Goal: Task Accomplishment & Management: Manage account settings

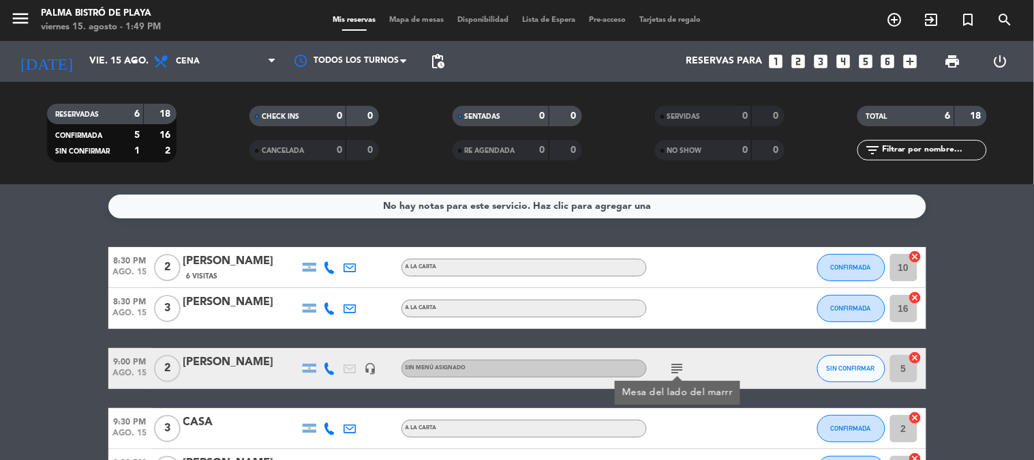
click at [848, 352] on div "SIN CONFIRMAR" at bounding box center [852, 368] width 68 height 40
click at [850, 364] on span "SIN CONFIRMAR" at bounding box center [851, 368] width 48 height 8
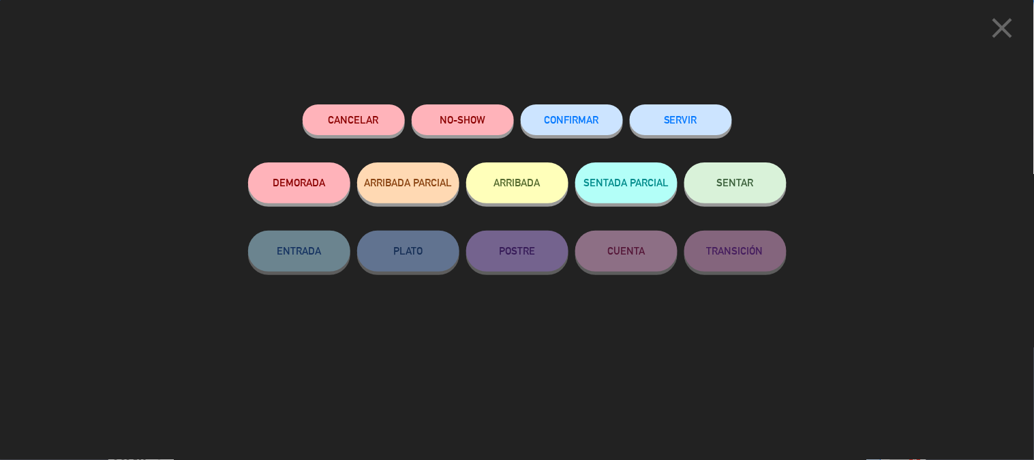
click at [574, 121] on span "CONFIRMAR" at bounding box center [572, 120] width 55 height 12
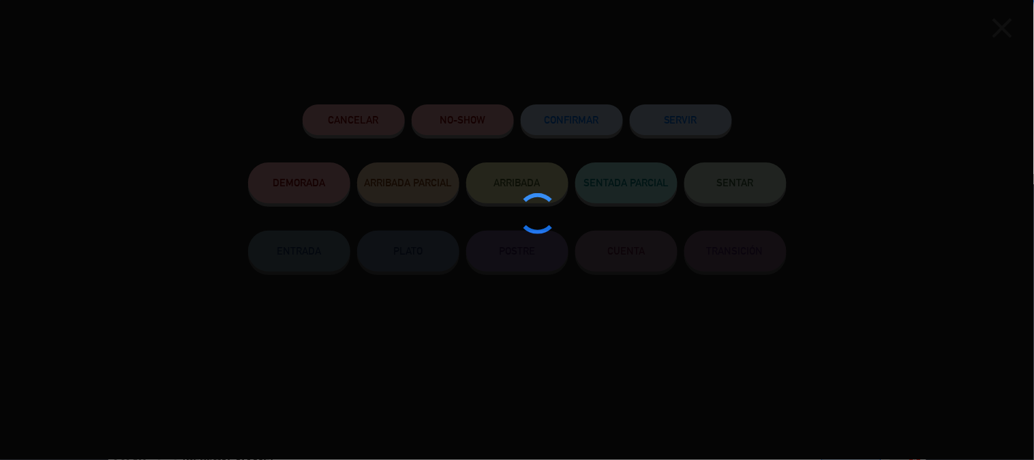
type input "10"
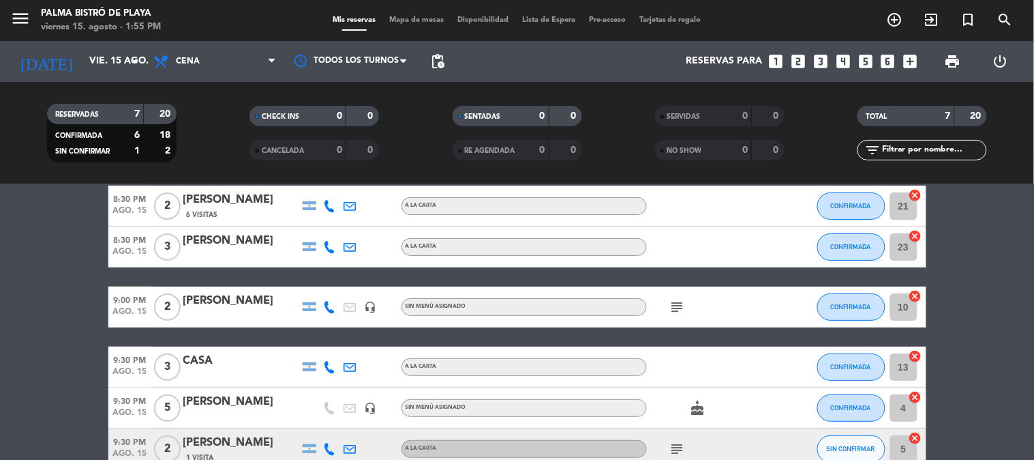
scroll to position [179, 0]
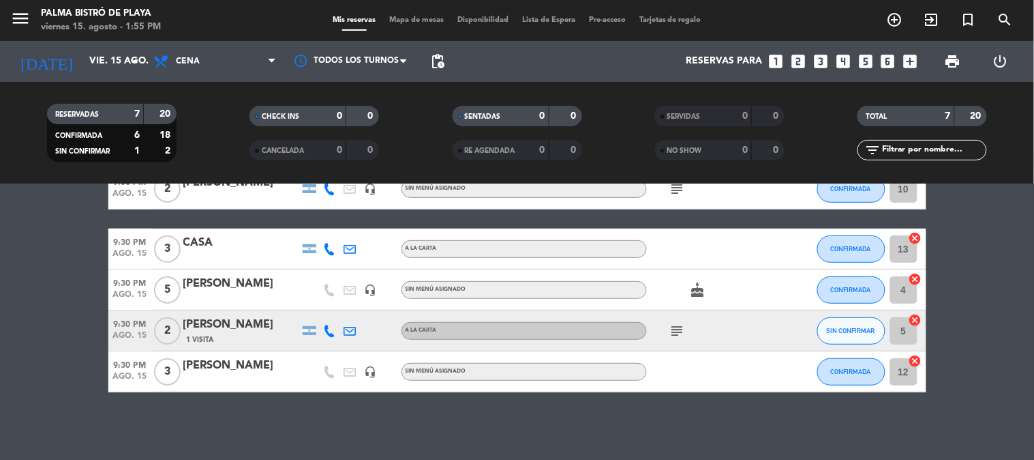
click at [676, 331] on icon "subject" at bounding box center [678, 331] width 16 height 16
click at [278, 424] on div "No hay notas para este servicio. Haz clic para agregar una 8:30 PM ago. 15 2 [P…" at bounding box center [517, 321] width 1034 height 275
click at [848, 332] on span "SIN CONFIRMAR" at bounding box center [851, 331] width 48 height 8
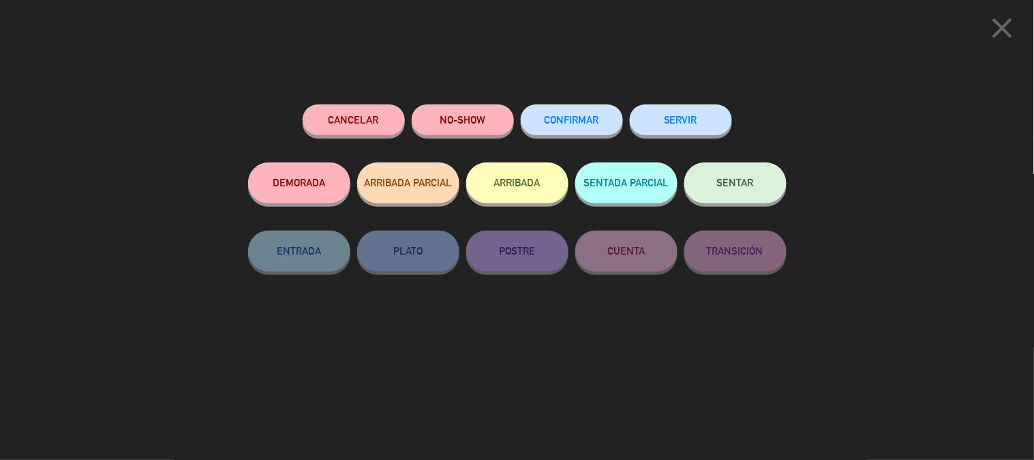
click at [600, 119] on button "CONFIRMAR" at bounding box center [572, 119] width 102 height 31
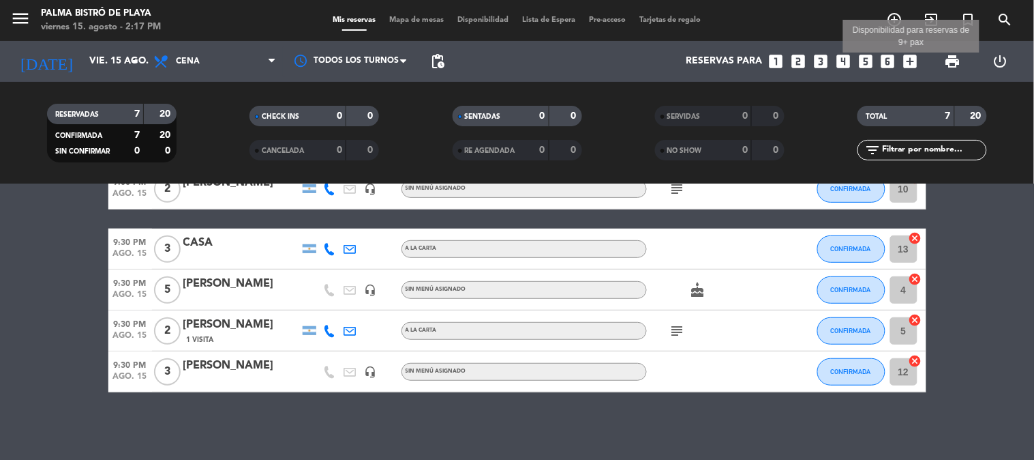
click at [911, 58] on icon "add_box" at bounding box center [911, 62] width 18 height 18
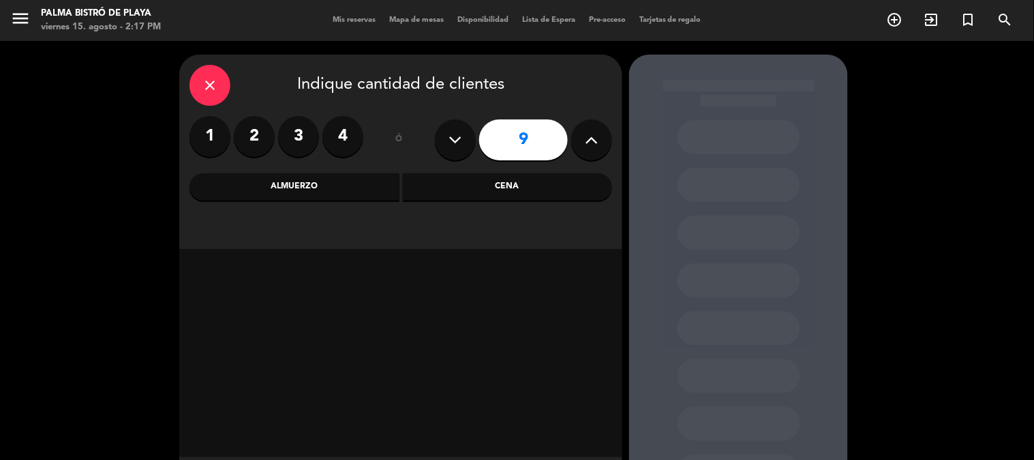
click at [510, 188] on div "Cena" at bounding box center [508, 186] width 210 height 27
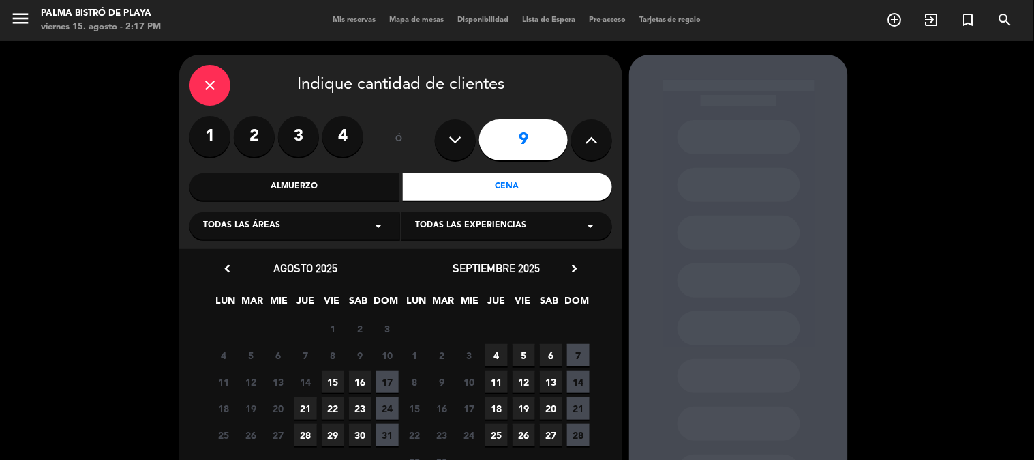
click at [331, 378] on span "15" at bounding box center [333, 381] width 23 height 23
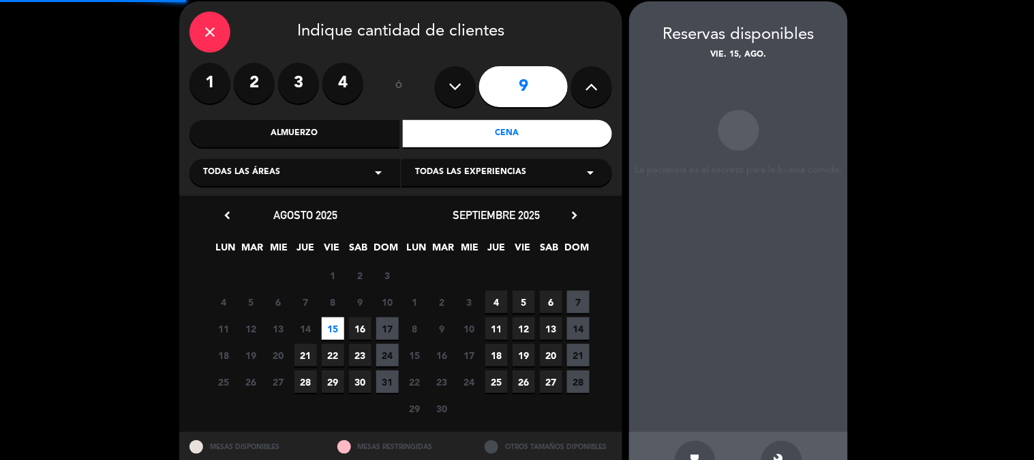
scroll to position [55, 0]
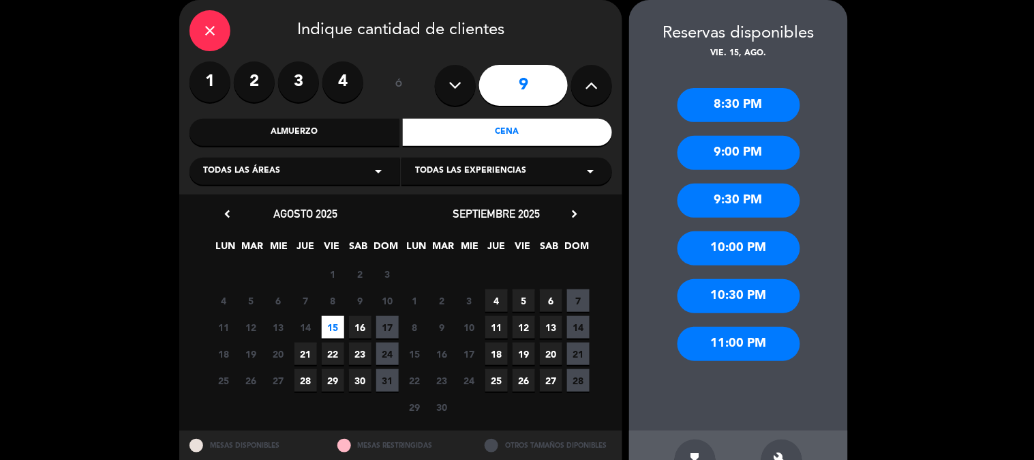
click at [712, 106] on div "8:30 PM" at bounding box center [739, 105] width 123 height 34
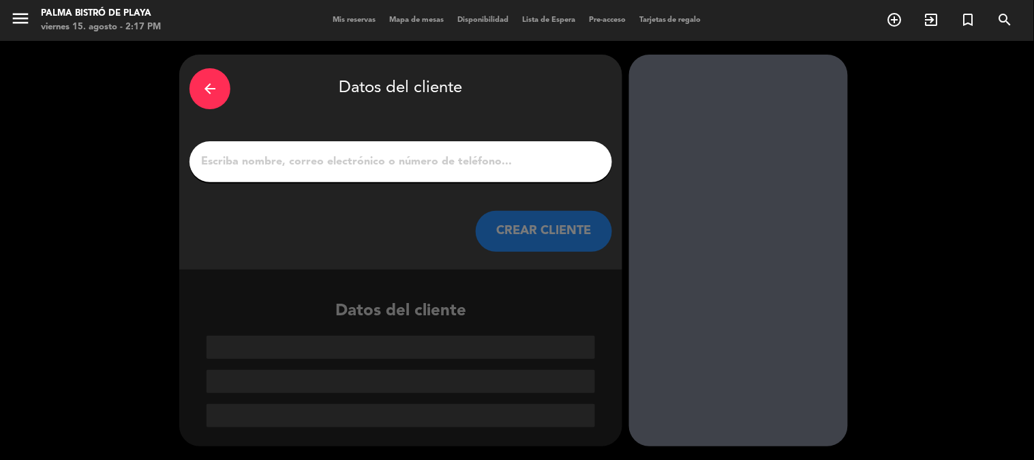
click at [465, 164] on input "1" at bounding box center [401, 161] width 402 height 19
click at [341, 165] on input "1" at bounding box center [401, 161] width 402 height 19
click at [355, 153] on input "1" at bounding box center [401, 161] width 402 height 19
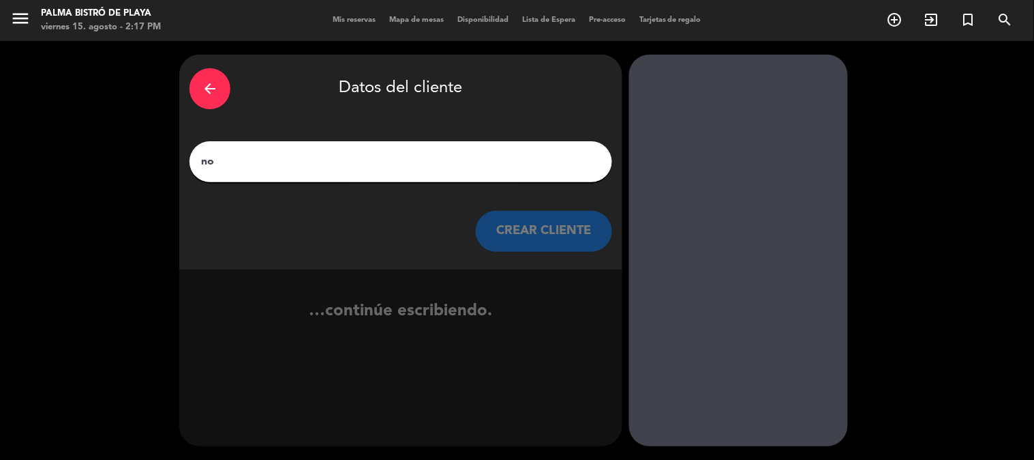
type input "n"
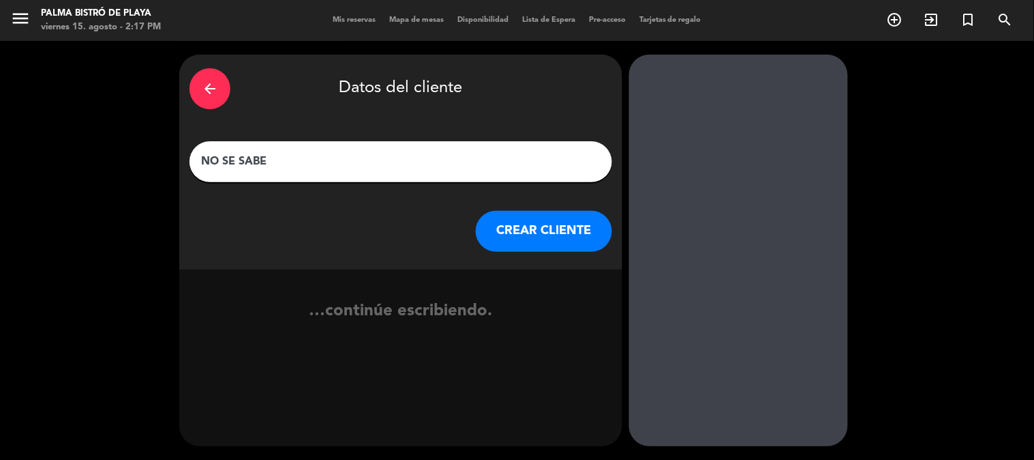
type input "NO SE SABE"
click at [528, 226] on button "CREAR CLIENTE" at bounding box center [544, 231] width 136 height 41
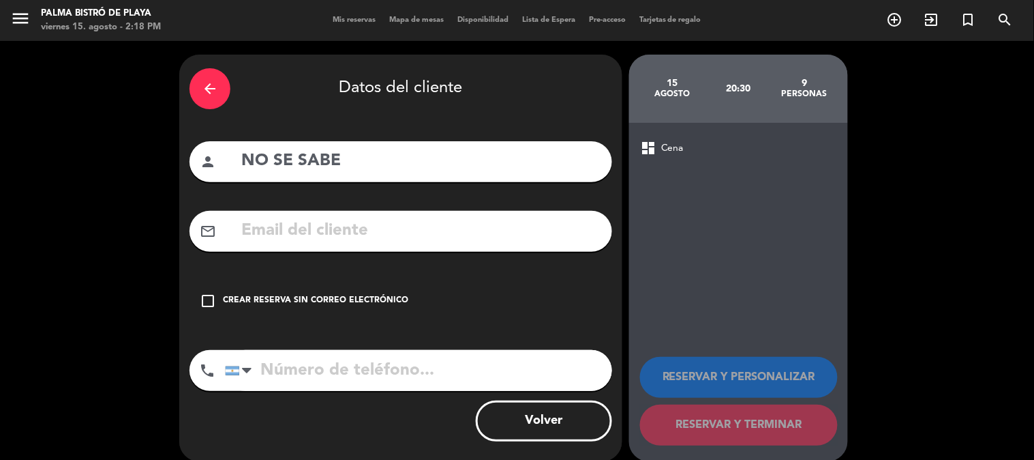
click at [451, 359] on input "tel" at bounding box center [418, 370] width 387 height 41
click at [430, 375] on input "tel" at bounding box center [418, 370] width 387 height 41
drag, startPoint x: 393, startPoint y: 173, endPoint x: 240, endPoint y: 175, distance: 153.4
click at [240, 175] on input "NO SE SABE" at bounding box center [421, 161] width 362 height 28
click at [214, 82] on icon "arrow_back" at bounding box center [210, 88] width 16 height 16
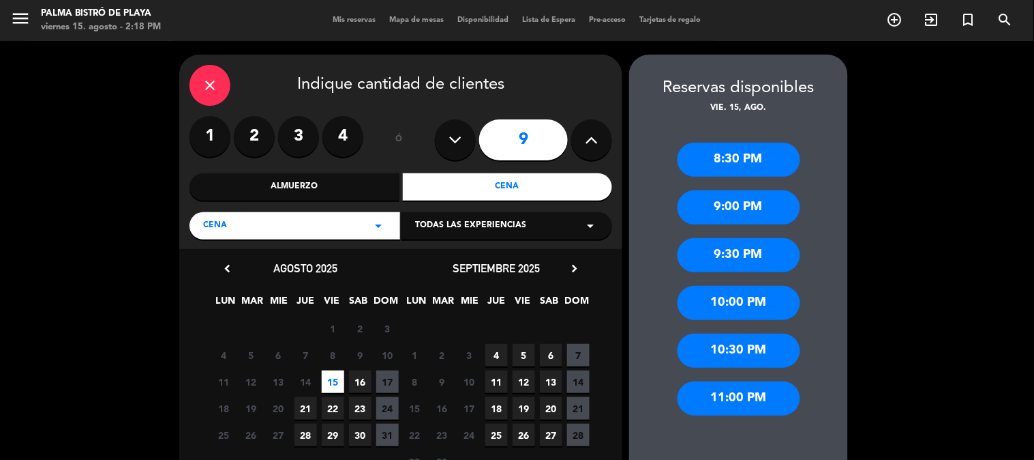
click at [219, 80] on div "close" at bounding box center [210, 85] width 41 height 41
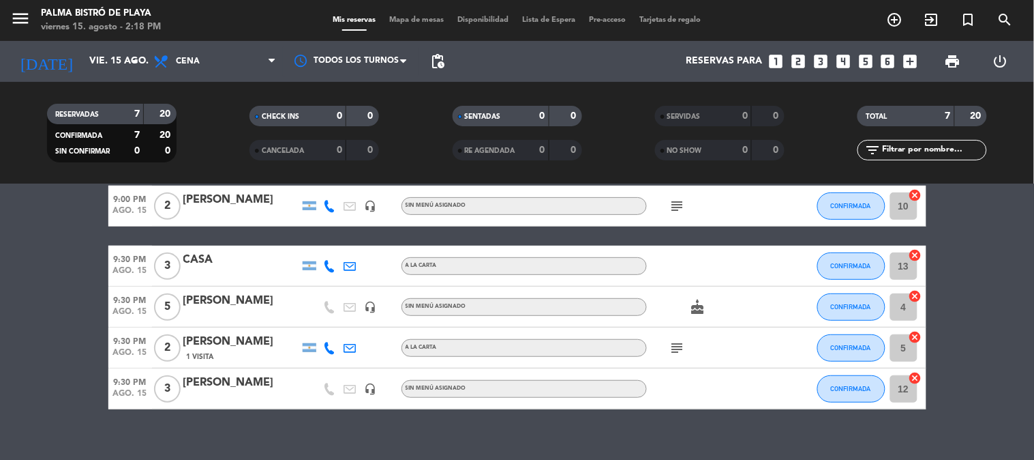
scroll to position [179, 0]
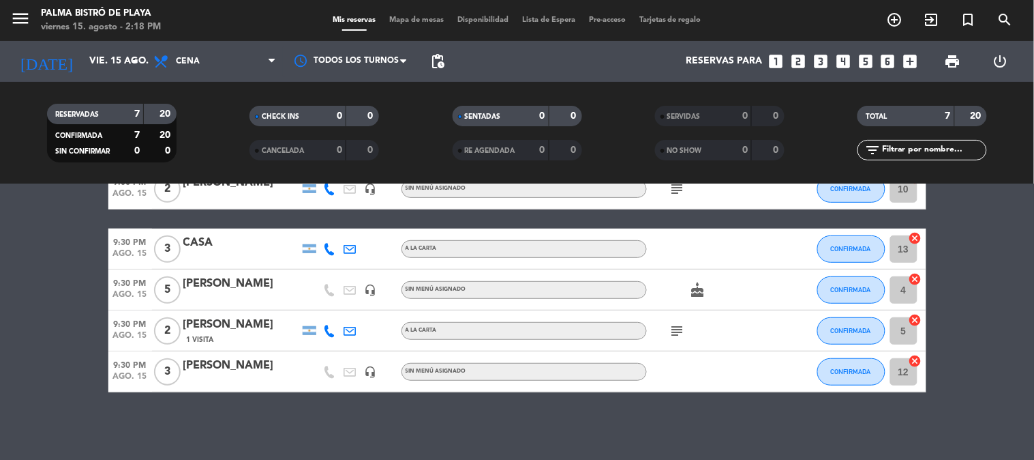
click at [676, 331] on icon "subject" at bounding box center [678, 331] width 16 height 16
click at [715, 216] on div "8:30 PM ago. 15 2 [PERSON_NAME] 6 Visitas A LA CARTA CONFIRMADA 21 cancel 8:30 …" at bounding box center [517, 230] width 818 height 325
click at [672, 196] on icon "subject" at bounding box center [678, 189] width 16 height 16
click at [963, 245] on bookings-row "8:30 PM ago. 15 2 [PERSON_NAME] 6 Visitas A LA CARTA CONFIRMADA 21 cancel 8:30 …" at bounding box center [517, 230] width 1034 height 325
click at [698, 289] on icon "cake" at bounding box center [698, 290] width 16 height 16
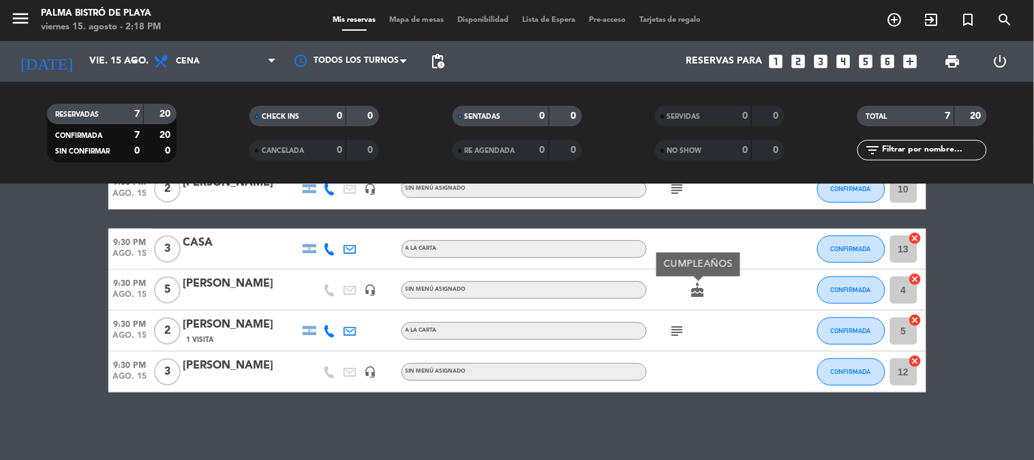
click at [971, 249] on bookings-row "8:30 PM ago. 15 2 [PERSON_NAME] 6 Visitas A LA CARTA CONFIRMADA 21 cancel 8:30 …" at bounding box center [517, 230] width 1034 height 325
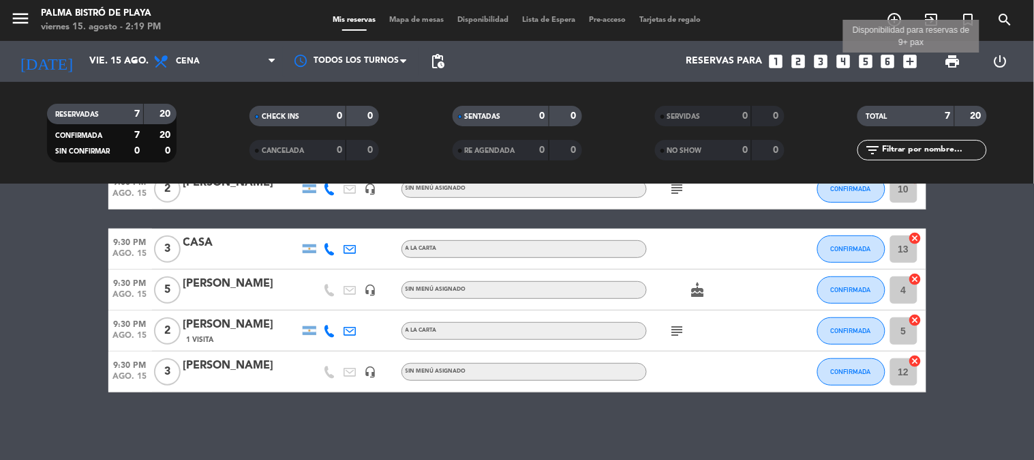
click at [911, 59] on icon "add_box" at bounding box center [911, 62] width 18 height 18
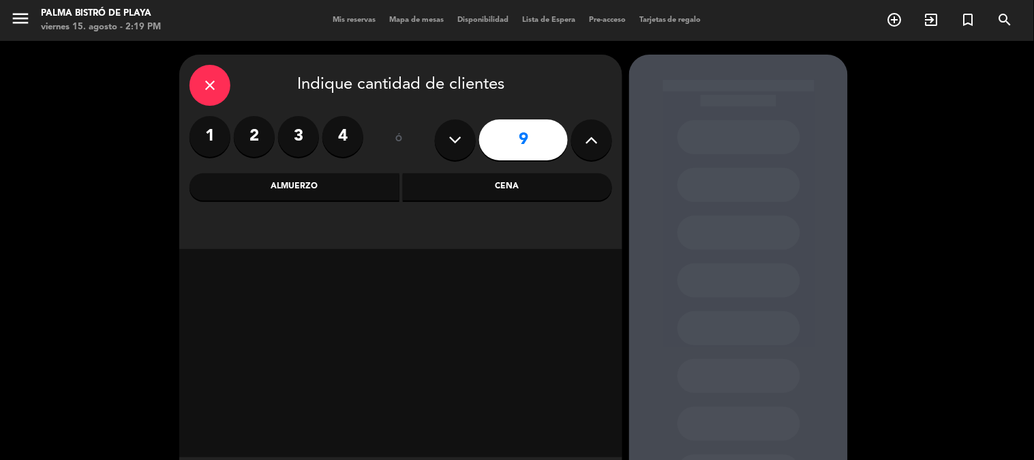
click at [590, 143] on icon at bounding box center [592, 140] width 13 height 20
type input "10"
click at [350, 191] on div "Almuerzo" at bounding box center [295, 186] width 210 height 27
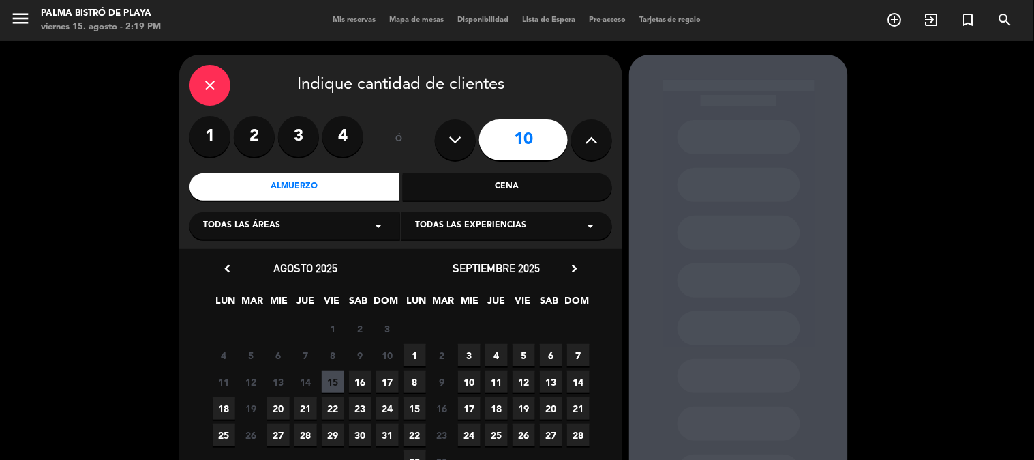
drag, startPoint x: 213, startPoint y: 57, endPoint x: 216, endPoint y: 76, distance: 20.1
click at [213, 59] on div "close Indique cantidad de clientes 1 2 3 4 ó 10 Almuerzo Cena Todas las áreas a…" at bounding box center [400, 152] width 443 height 194
click at [215, 91] on icon "close" at bounding box center [210, 85] width 16 height 16
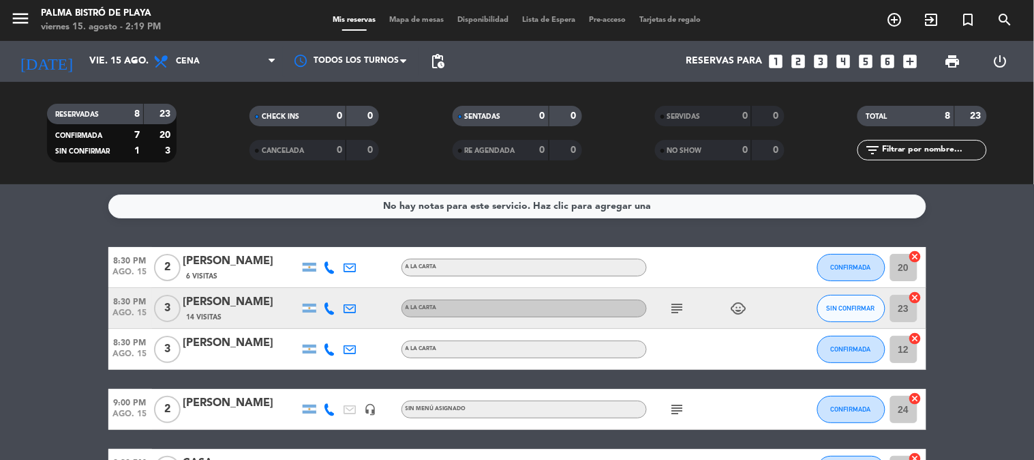
click at [232, 302] on div "[PERSON_NAME]" at bounding box center [241, 302] width 116 height 18
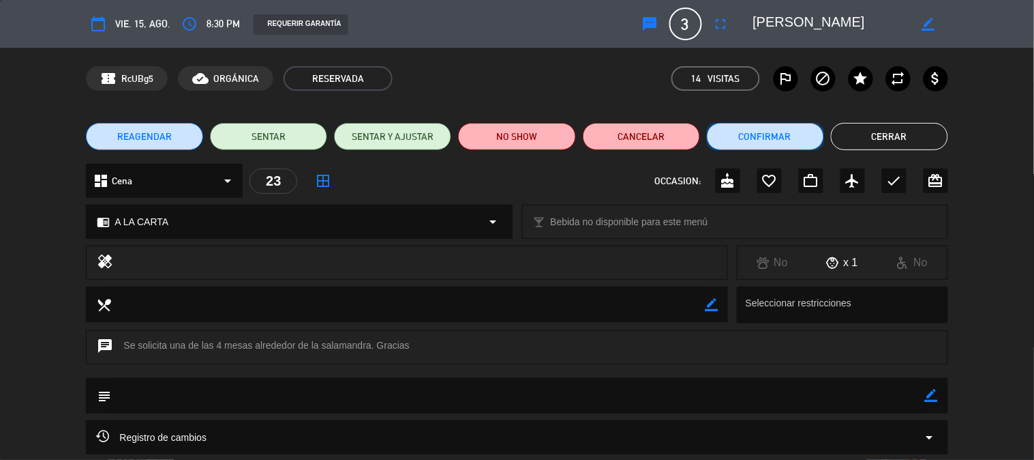
click at [738, 132] on button "Confirmar" at bounding box center [765, 136] width 117 height 27
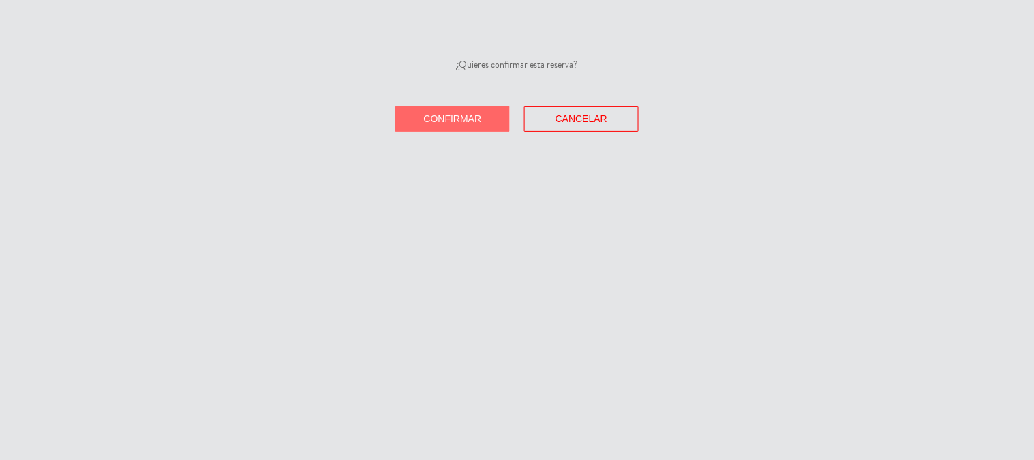
click at [494, 121] on button "Confirmar" at bounding box center [452, 118] width 115 height 25
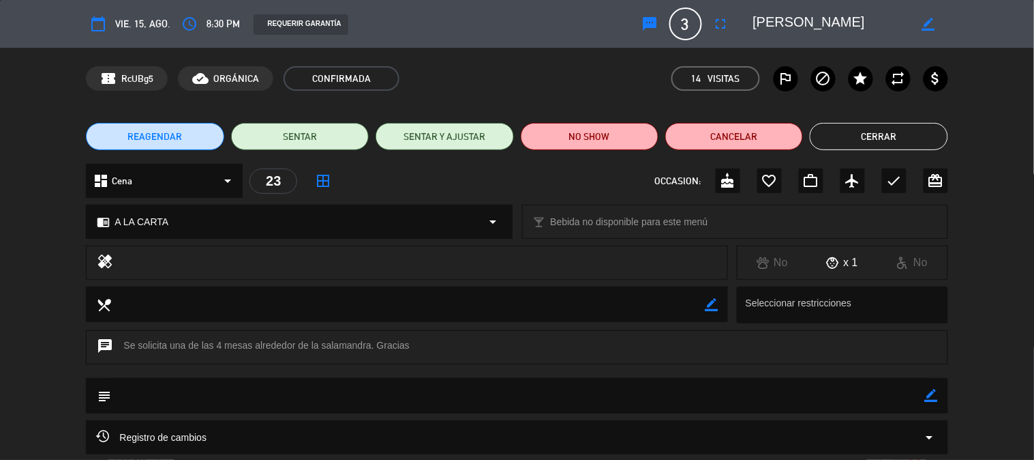
click at [888, 132] on button "Cerrar" at bounding box center [879, 136] width 138 height 27
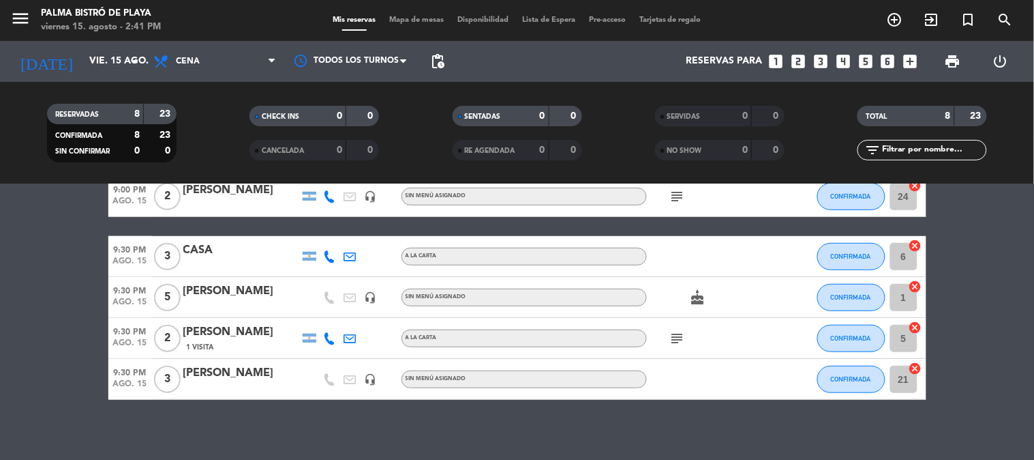
scroll to position [220, 0]
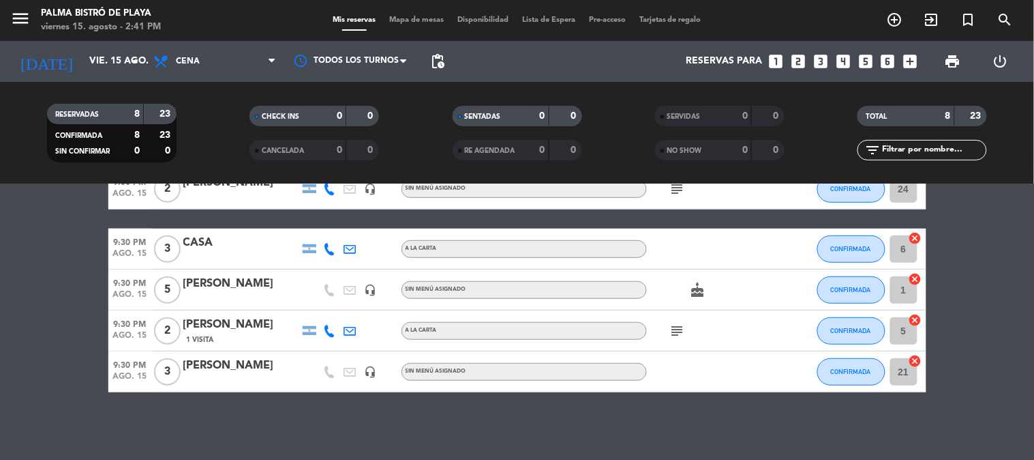
click at [672, 326] on icon "subject" at bounding box center [678, 331] width 16 height 16
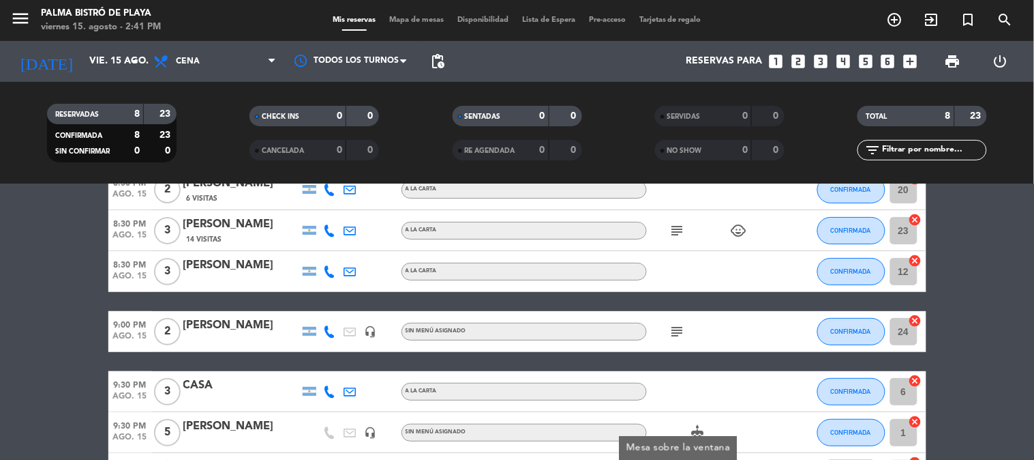
scroll to position [69, 0]
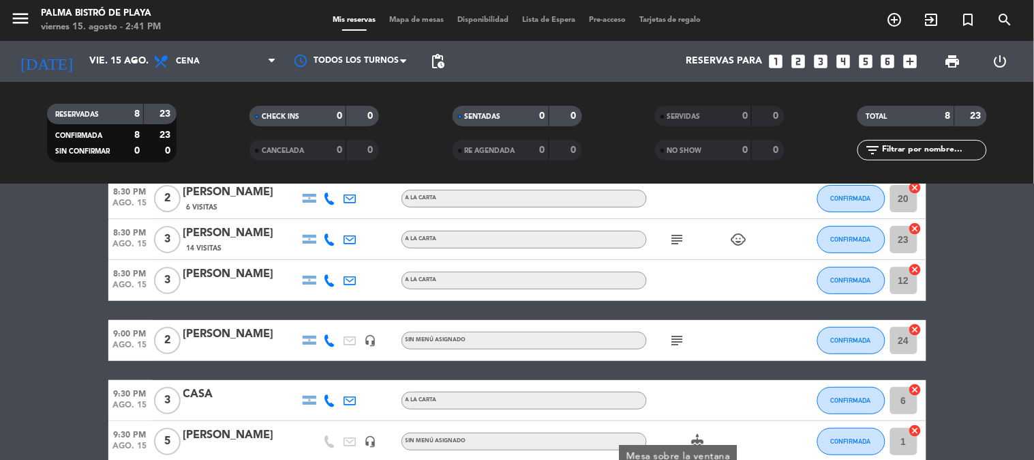
click at [678, 335] on icon "subject" at bounding box center [678, 340] width 16 height 16
click at [674, 241] on icon "subject" at bounding box center [678, 239] width 16 height 16
